Goal: Find specific page/section: Find specific page/section

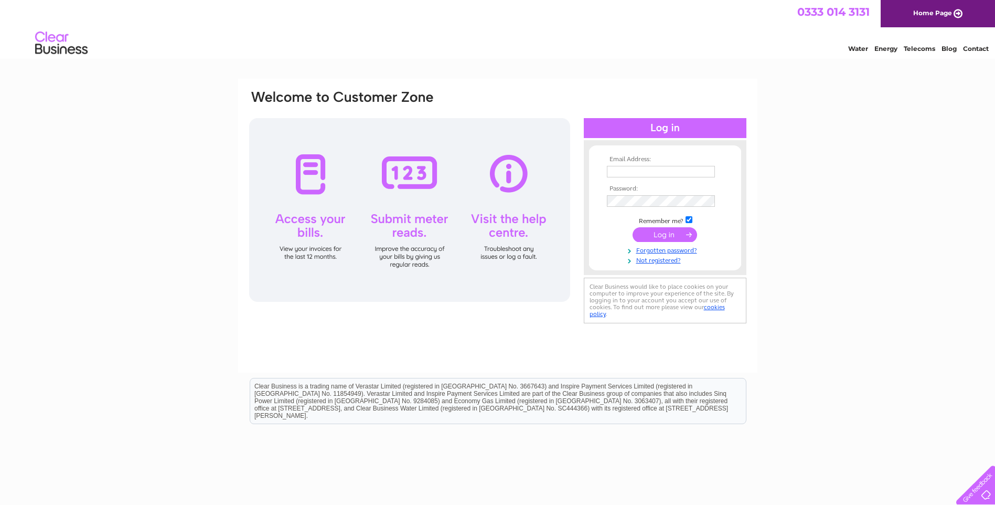
click at [649, 171] on input "text" at bounding box center [661, 172] width 108 height 12
click at [625, 170] on input "text" at bounding box center [661, 172] width 109 height 13
paste input "accounts@wyliebisset.com"
type input "accounts@wyliebisset.com"
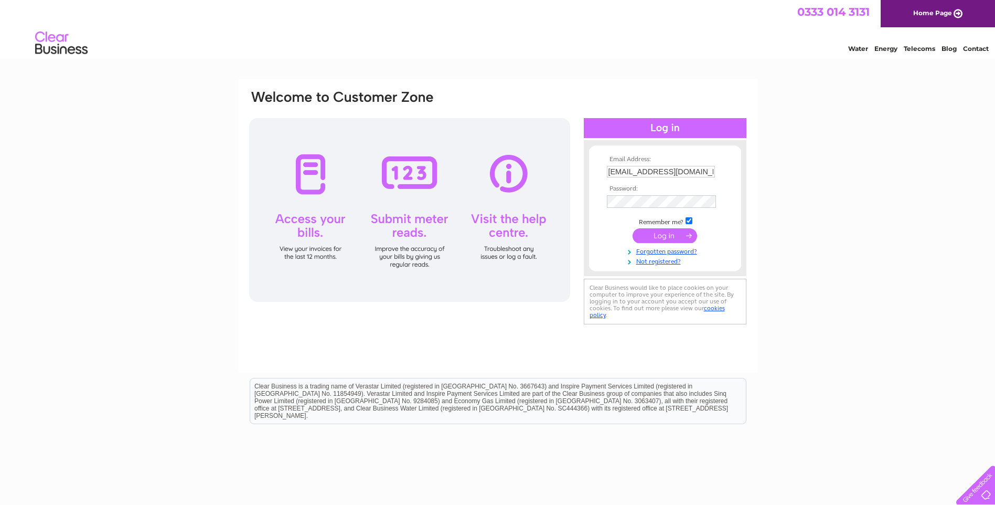
click at [676, 235] on input "submit" at bounding box center [664, 235] width 65 height 15
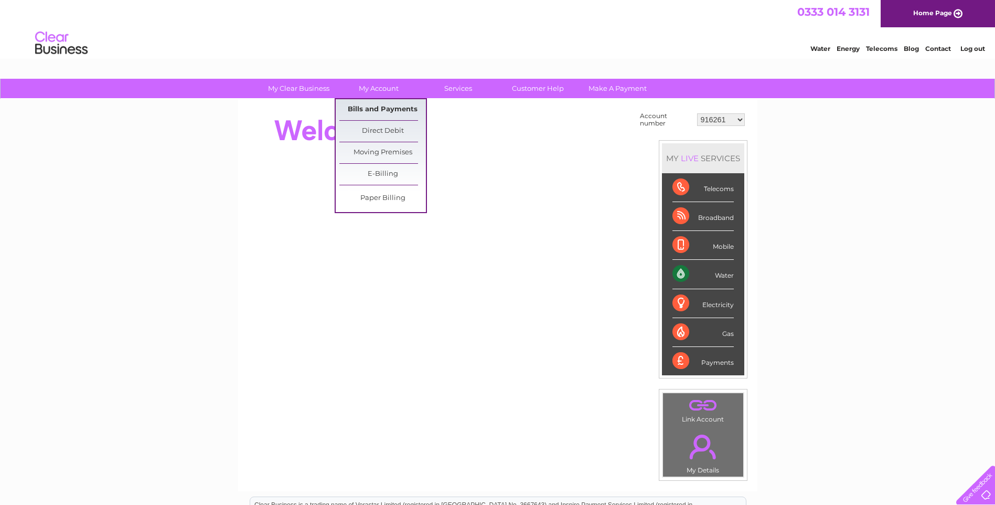
click at [375, 111] on link "Bills and Payments" at bounding box center [382, 109] width 87 height 21
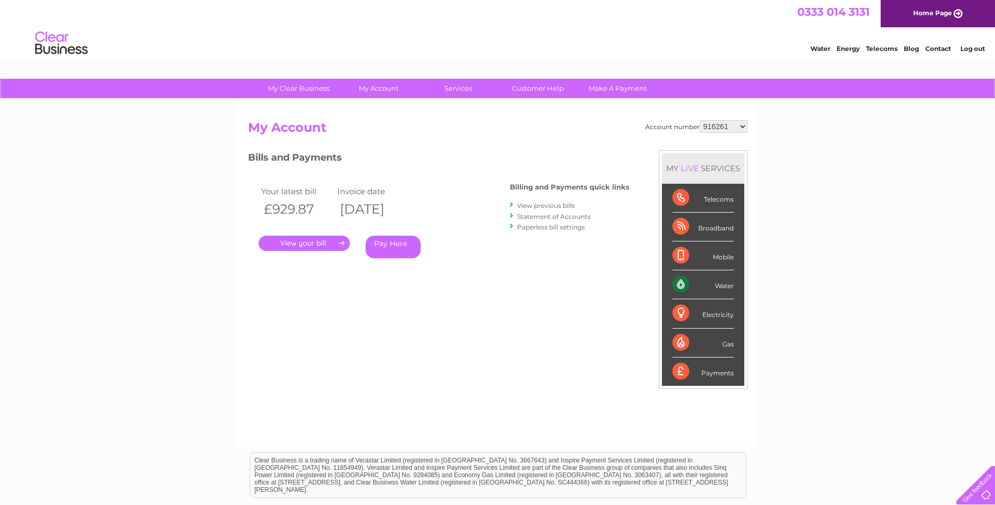
click at [311, 246] on link "." at bounding box center [304, 242] width 91 height 15
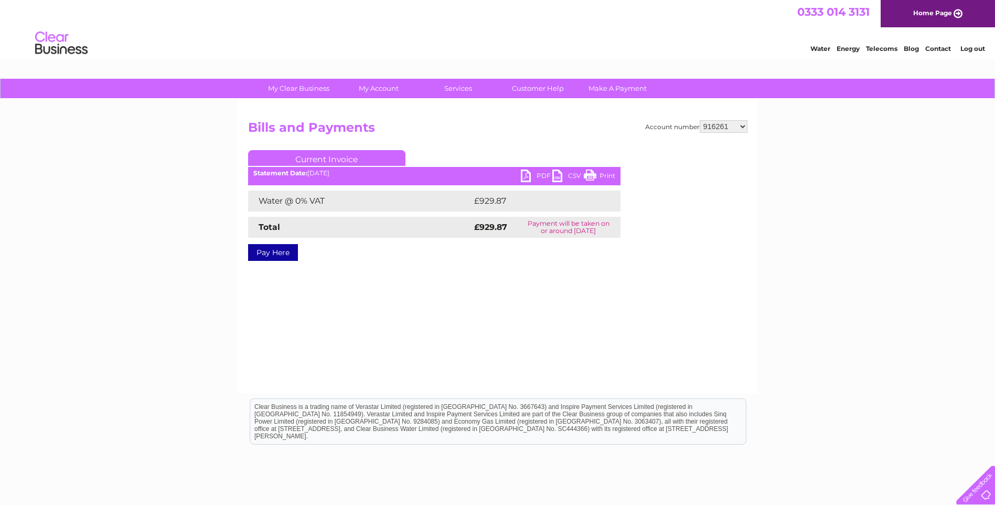
click at [537, 176] on link "PDF" at bounding box center [536, 176] width 31 height 15
